Goal: Task Accomplishment & Management: Complete application form

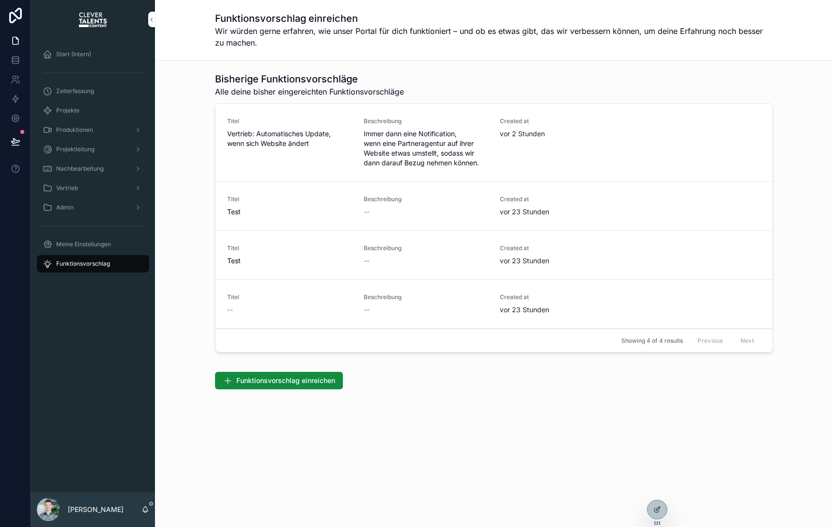
click at [116, 126] on div "Produktionen" at bounding box center [93, 130] width 101 height 16
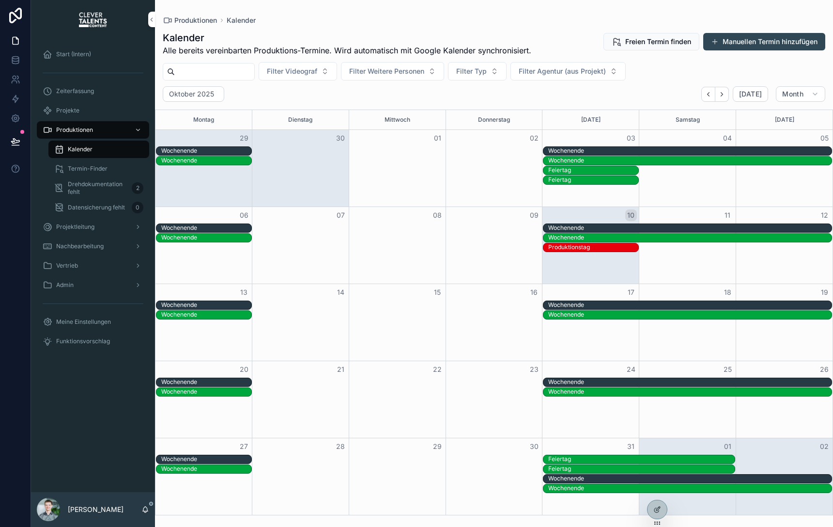
click at [100, 221] on div "Projektleitung" at bounding box center [93, 227] width 101 height 16
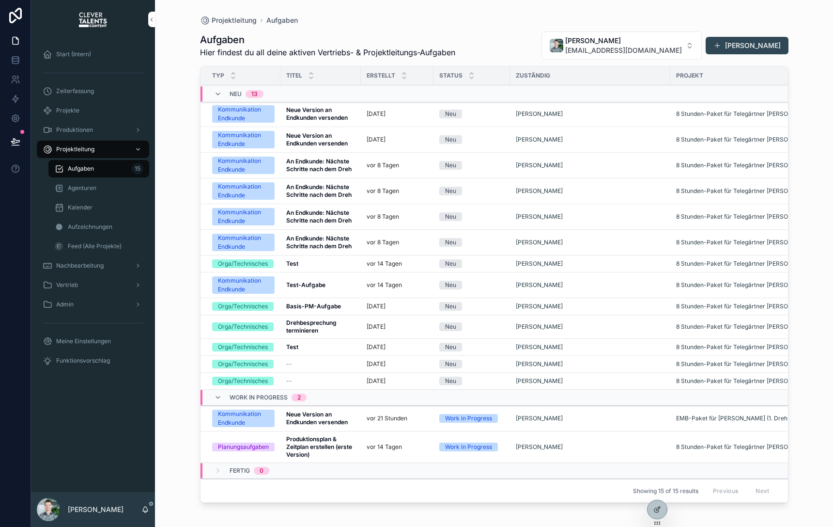
click at [108, 182] on div "Agenturen" at bounding box center [98, 188] width 89 height 16
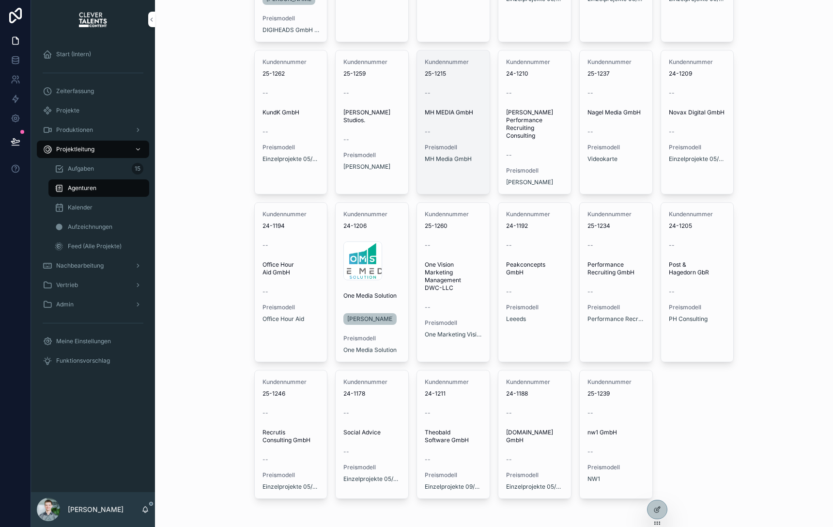
scroll to position [1034, 0]
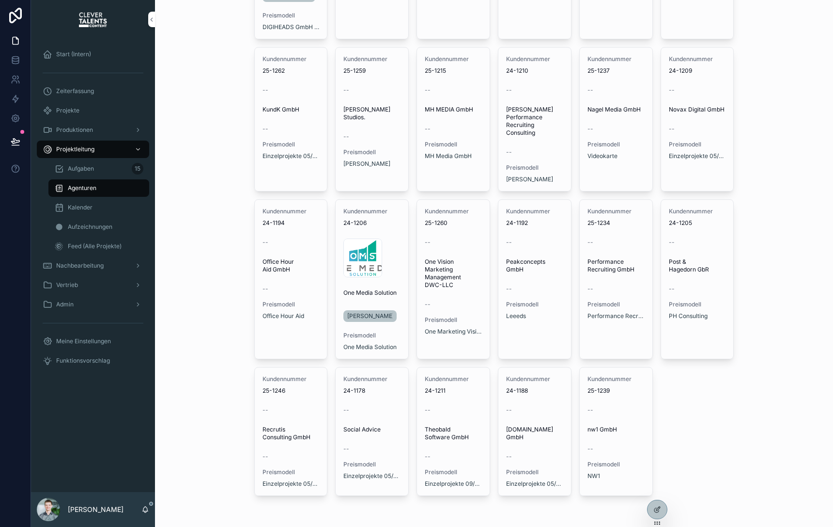
click at [111, 291] on div "Vertrieb" at bounding box center [93, 285] width 101 height 16
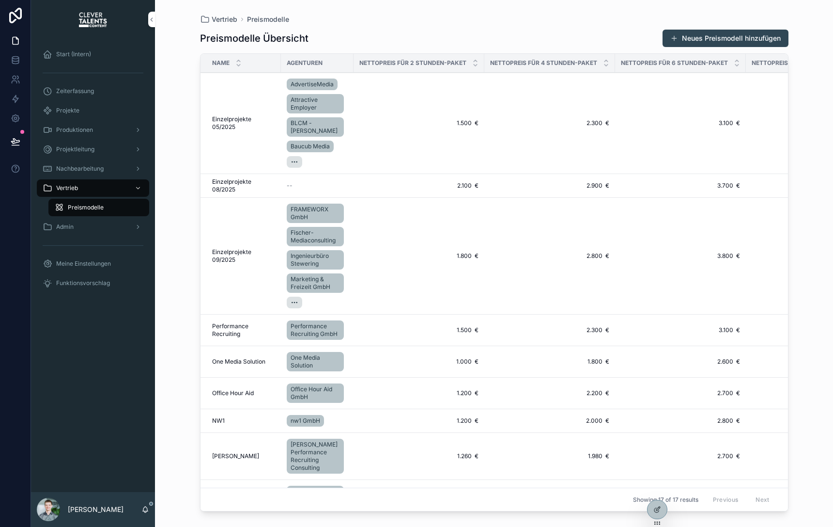
click at [0, 0] on icon at bounding box center [0, 0] width 0 height 0
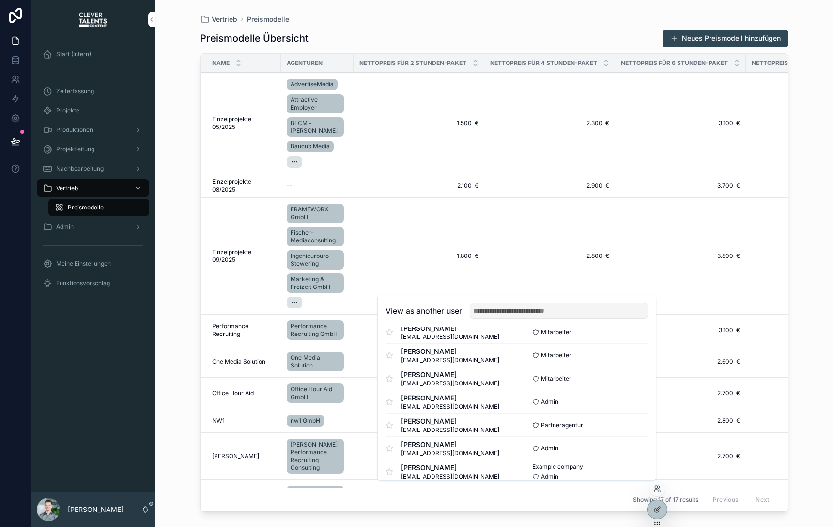
scroll to position [141, 0]
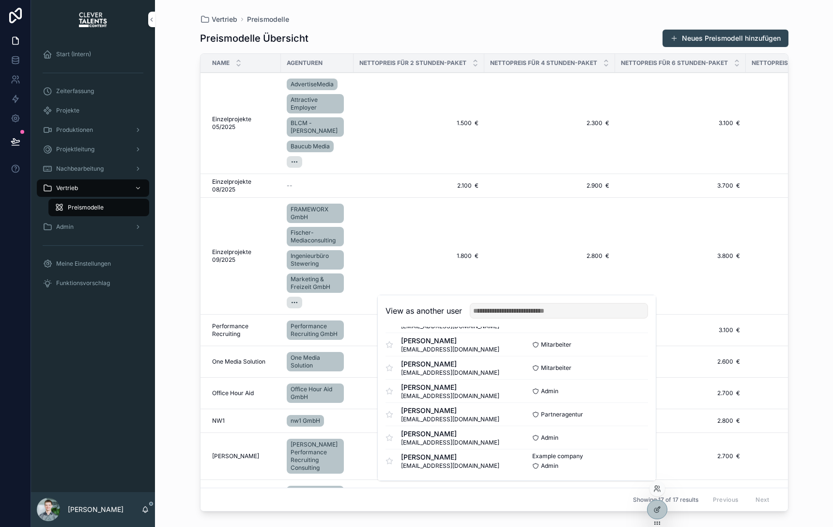
click at [0, 0] on button "Select" at bounding box center [0, 0] width 0 height 0
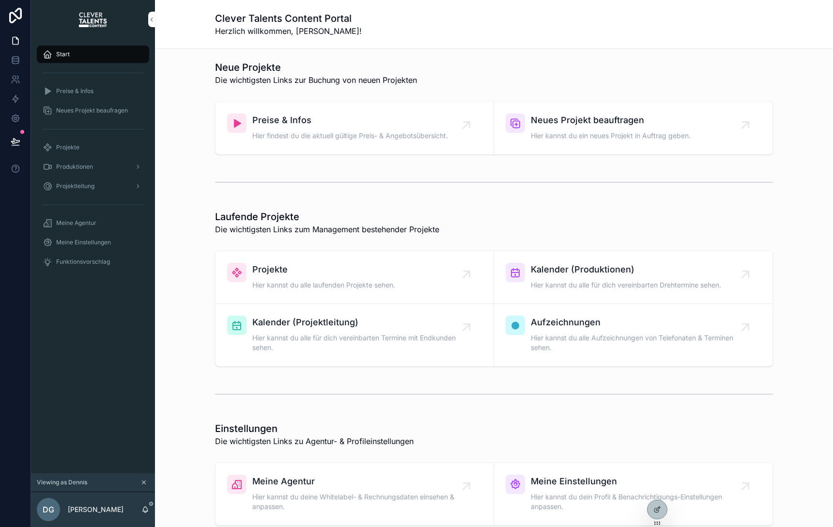
click at [390, 126] on span "Preise & Infos" at bounding box center [350, 120] width 196 height 14
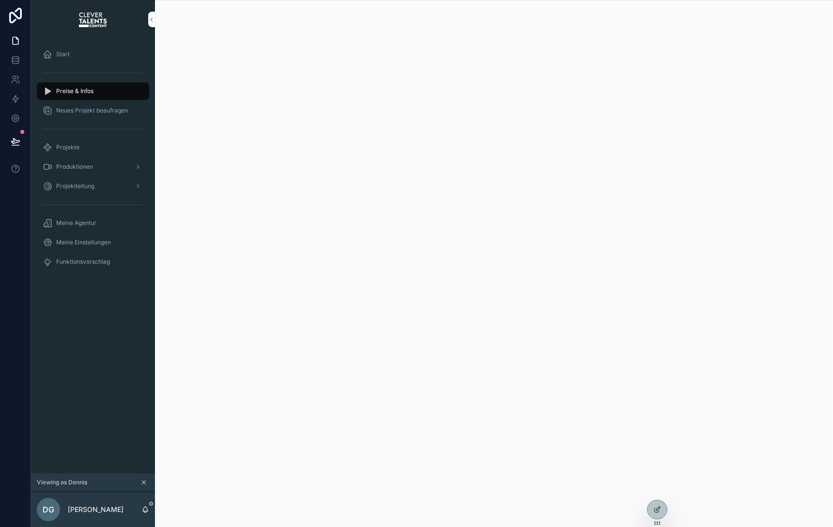
click at [143, 484] on icon "scrollable content" at bounding box center [144, 482] width 7 height 7
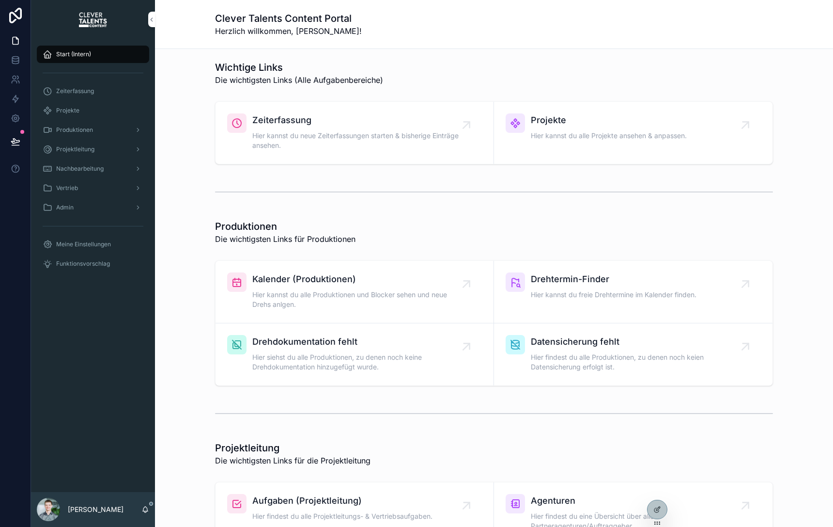
click at [102, 136] on div "Produktionen" at bounding box center [93, 130] width 101 height 16
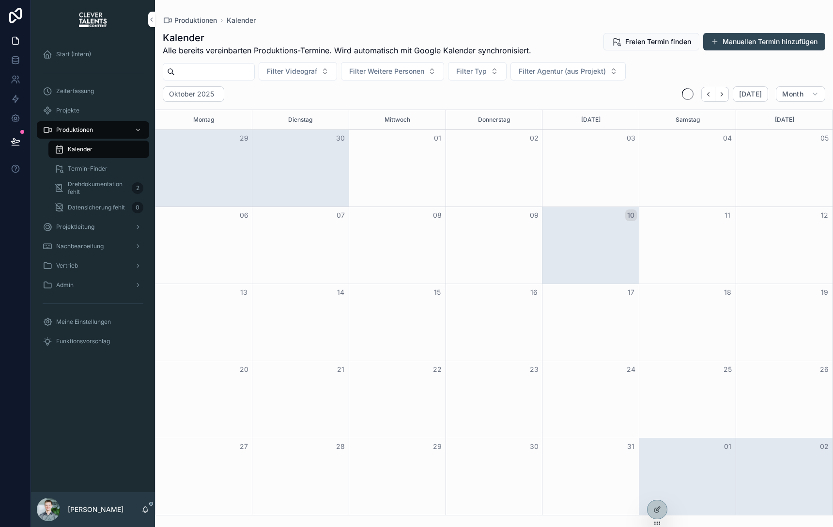
click at [97, 223] on div "Projektleitung" at bounding box center [93, 227] width 101 height 16
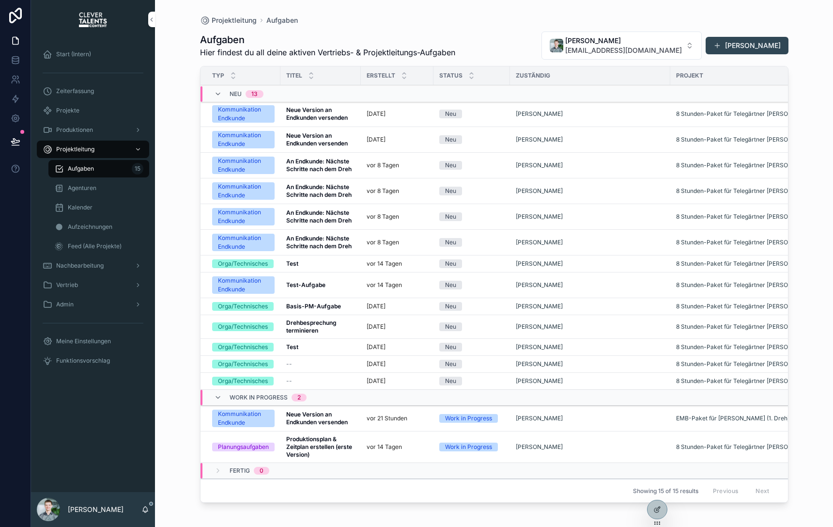
click at [78, 263] on span "Nachbearbeitung" at bounding box center [79, 266] width 47 height 8
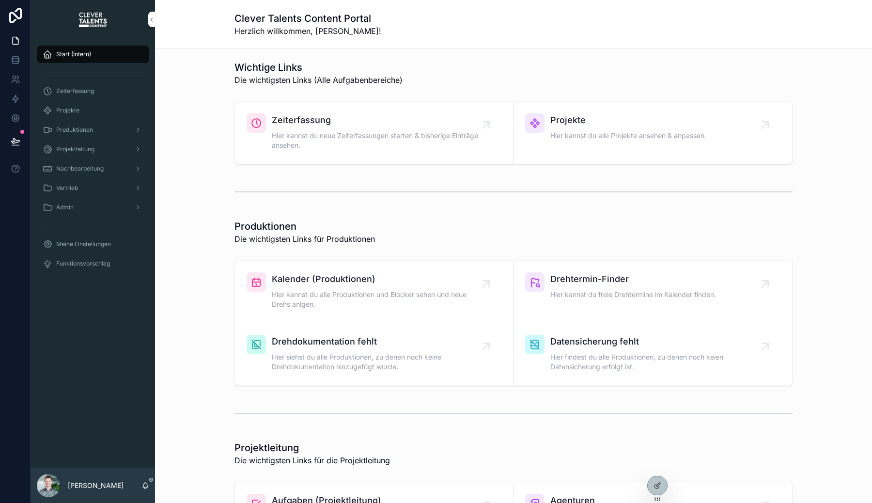
click at [0, 0] on icon at bounding box center [0, 0] width 0 height 0
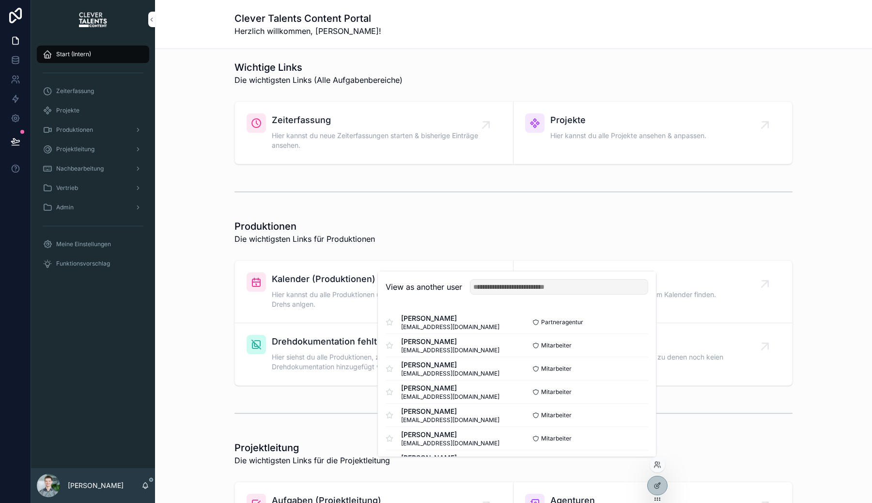
scroll to position [141, 0]
click at [0, 0] on button "Select" at bounding box center [0, 0] width 0 height 0
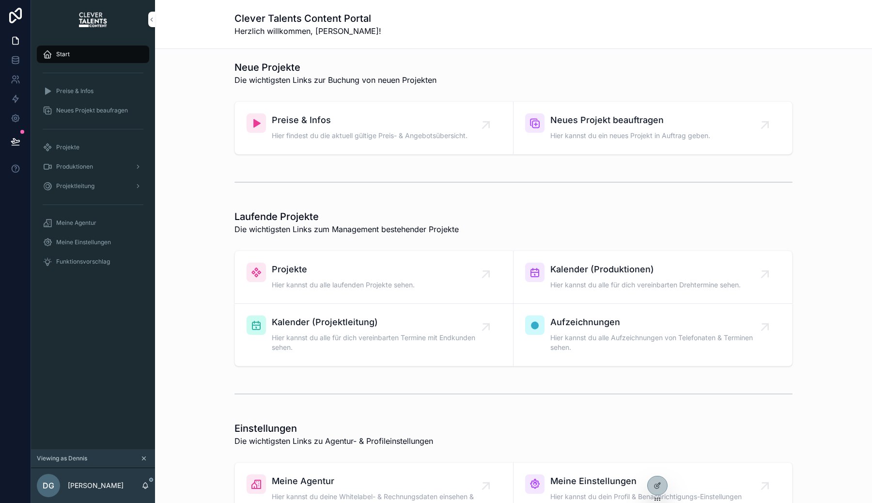
click at [719, 149] on link "Neues Projekt beauftragen Hier kannst du ein neues Projekt in Auftrag geben." at bounding box center [653, 128] width 279 height 52
click at [595, 102] on link "Neues Projekt beauftragen Hier kannst du ein neues Projekt in Auftrag geben." at bounding box center [653, 128] width 279 height 52
click at [595, 138] on span "Hier kannst du ein neues Projekt in Auftrag geben." at bounding box center [630, 136] width 160 height 10
click at [572, 119] on span "Neues Projekt beauftragen" at bounding box center [630, 120] width 160 height 14
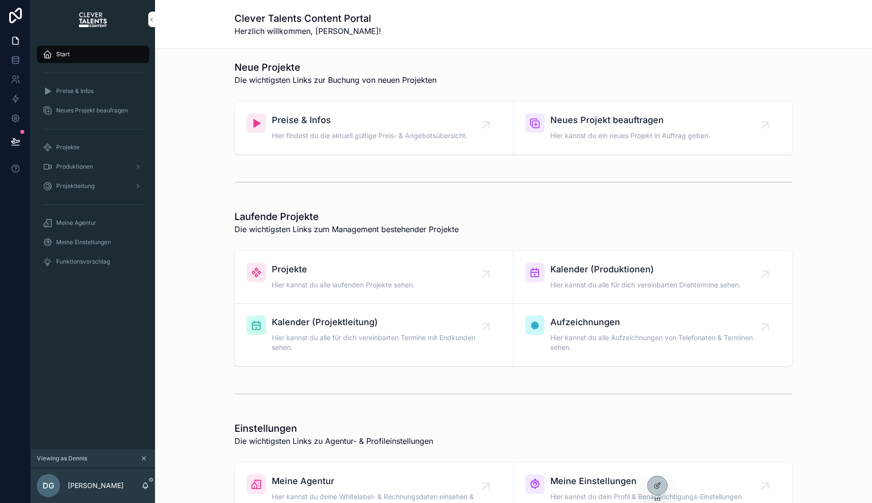
click at [591, 131] on span "Hier kannst du ein neues Projekt in Auftrag geben." at bounding box center [630, 136] width 160 height 10
click at [132, 120] on div "scrollable content" at bounding box center [93, 128] width 124 height 17
click at [128, 117] on div "Neues Projekt beaufragen" at bounding box center [93, 111] width 101 height 16
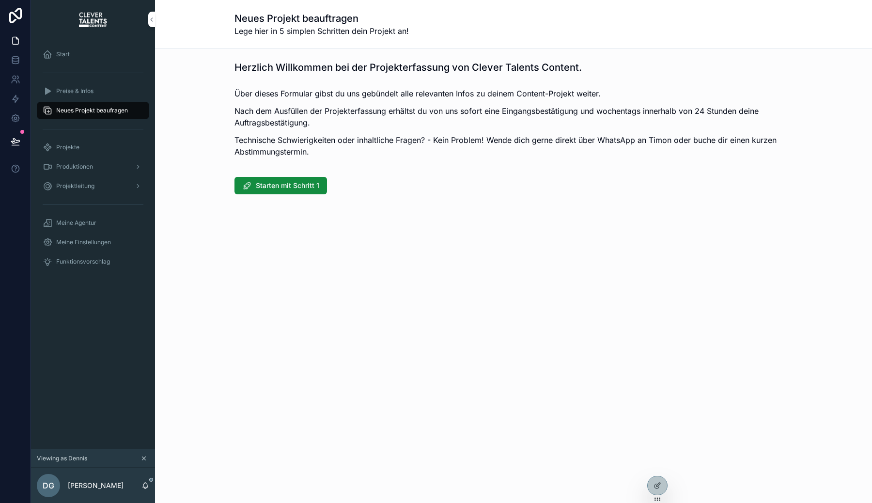
click at [281, 194] on div "Starten mit Schritt 1" at bounding box center [514, 185] width 570 height 25
click at [277, 185] on span "Starten mit Schritt 1" at bounding box center [287, 186] width 63 height 10
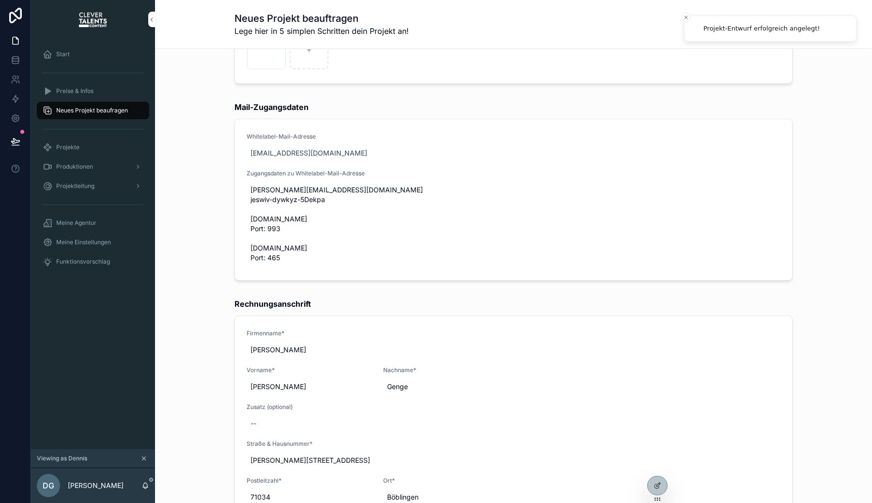
scroll to position [423, 0]
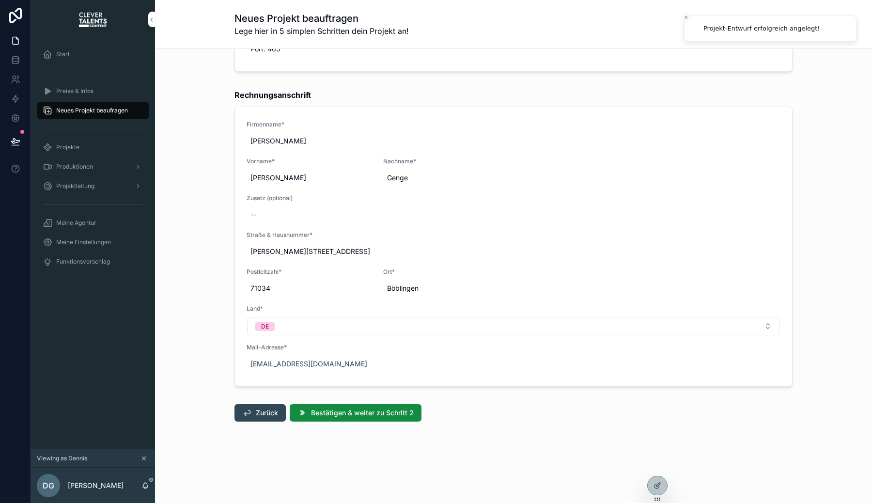
click at [336, 400] on div "Zurück Bestätigen & weiter zu Schritt 2" at bounding box center [514, 412] width 570 height 25
click at [339, 410] on span "Bestätigen & weiter zu Schritt 2" at bounding box center [362, 413] width 103 height 10
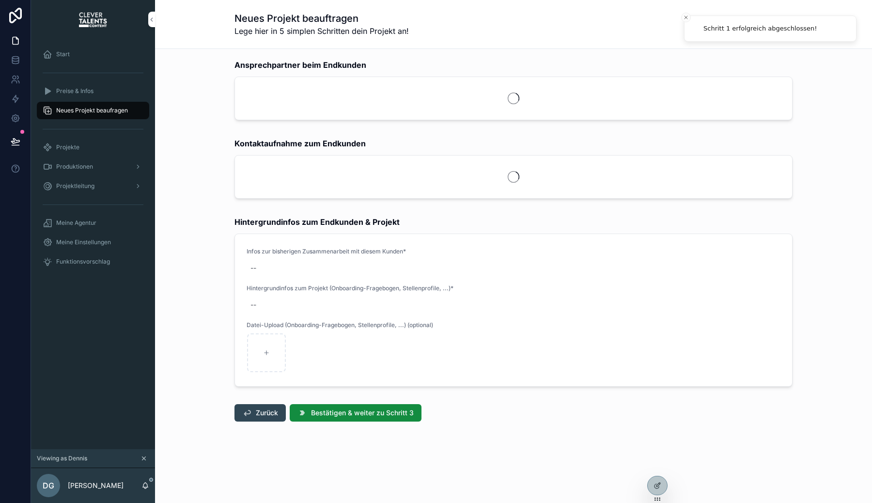
scroll to position [353, 0]
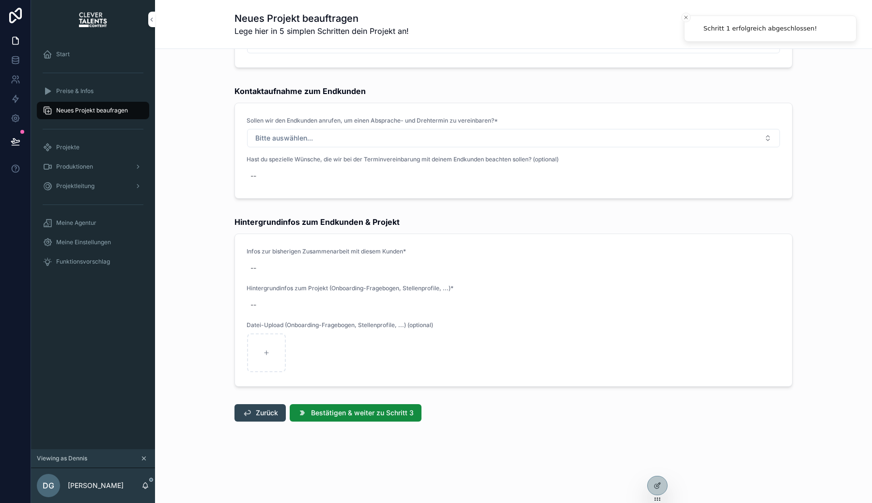
click at [339, 410] on span "Bestätigen & weiter zu Schritt 3" at bounding box center [362, 413] width 103 height 10
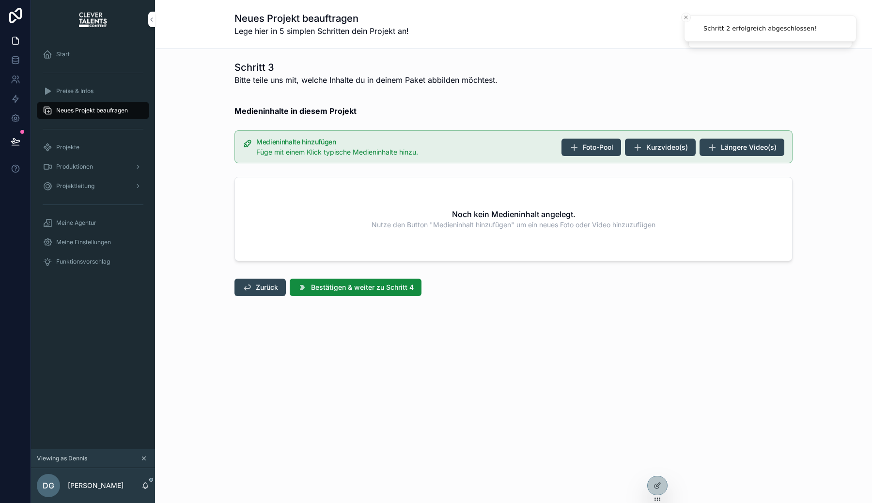
click at [367, 296] on div "Zurück Bestätigen & weiter zu Schritt 4" at bounding box center [514, 287] width 570 height 25
click at [367, 292] on button "Bestätigen & weiter zu Schritt 4" at bounding box center [356, 287] width 132 height 17
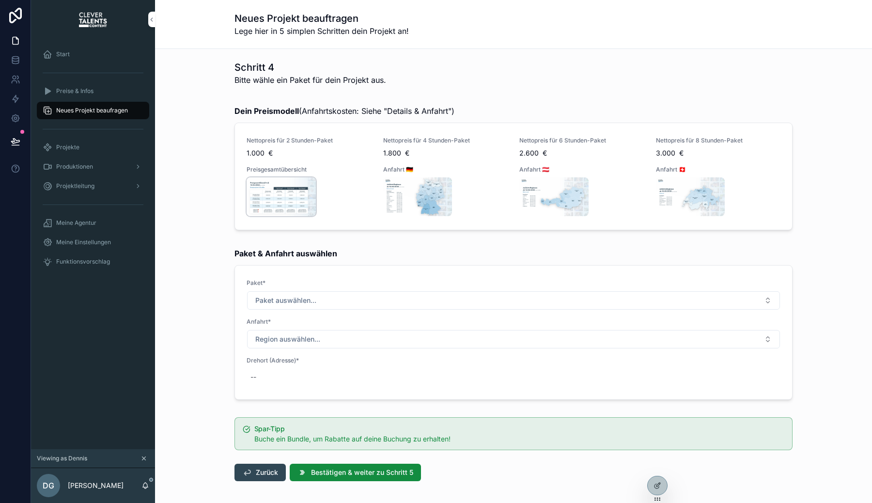
click at [308, 192] on img "scrollable content" at bounding box center [281, 196] width 69 height 39
click at [0, 0] on button "Details & Anfahrt" at bounding box center [0, 0] width 0 height 0
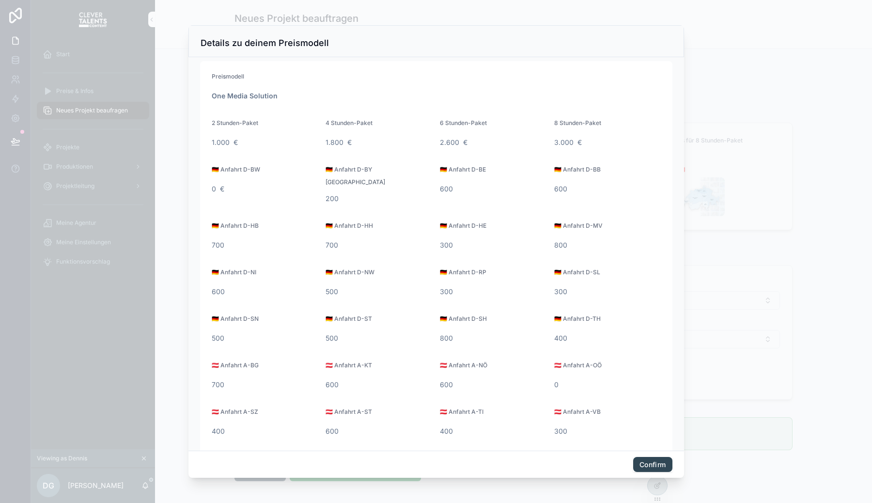
click at [648, 466] on button "Confirm" at bounding box center [652, 465] width 39 height 16
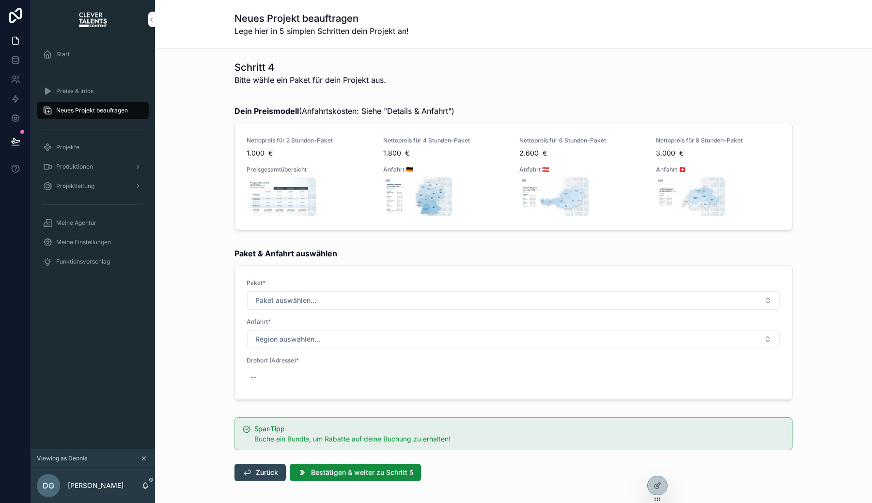
click at [585, 287] on div "Paket* Paket auswählen..." at bounding box center [514, 294] width 534 height 31
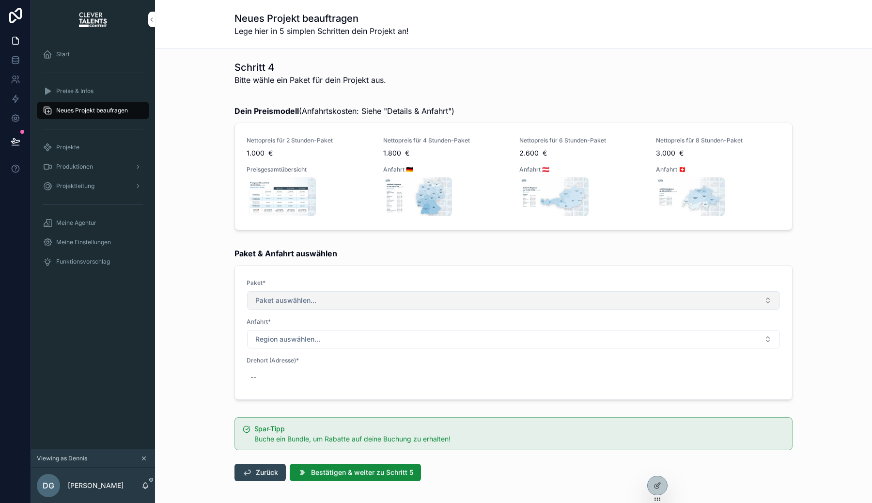
click at [586, 295] on button "Paket auswählen..." at bounding box center [513, 300] width 533 height 18
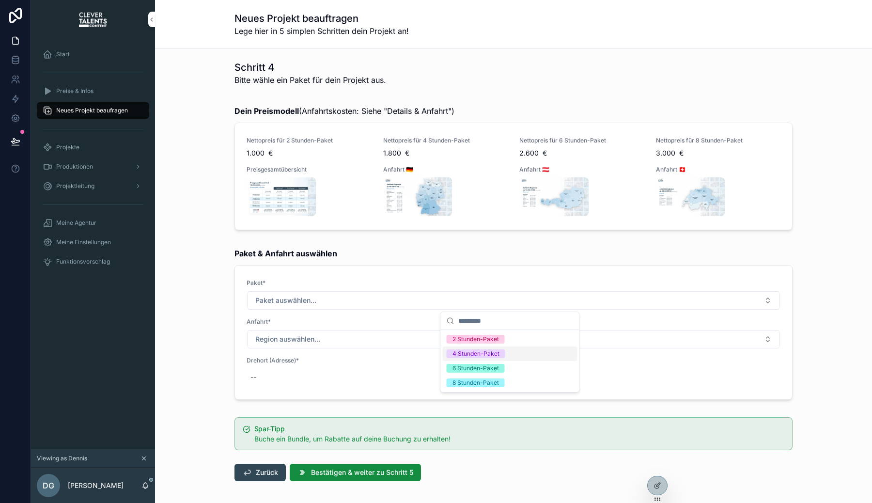
click at [469, 355] on div "4 Stunden-Paket" at bounding box center [476, 353] width 47 height 9
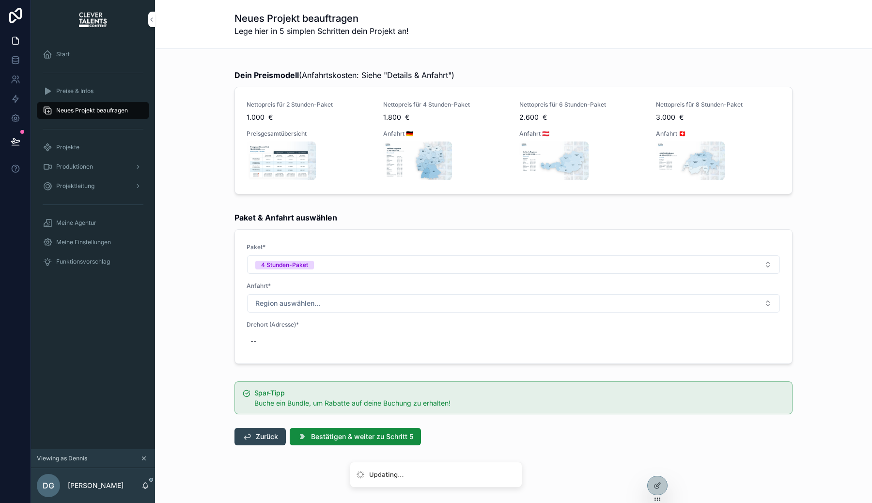
scroll to position [58, 0]
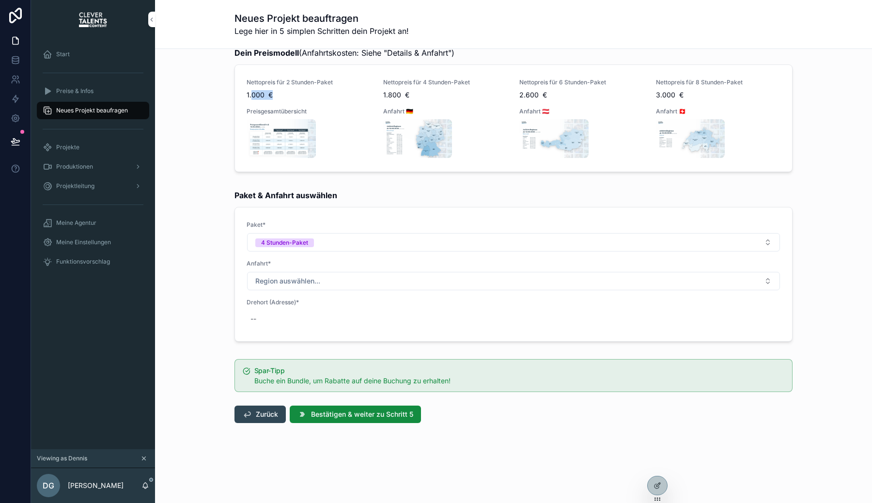
drag, startPoint x: 251, startPoint y: 94, endPoint x: 347, endPoint y: 94, distance: 96.4
click at [347, 94] on span "1.000 €" at bounding box center [309, 95] width 125 height 10
